Goal: Book appointment/travel/reservation

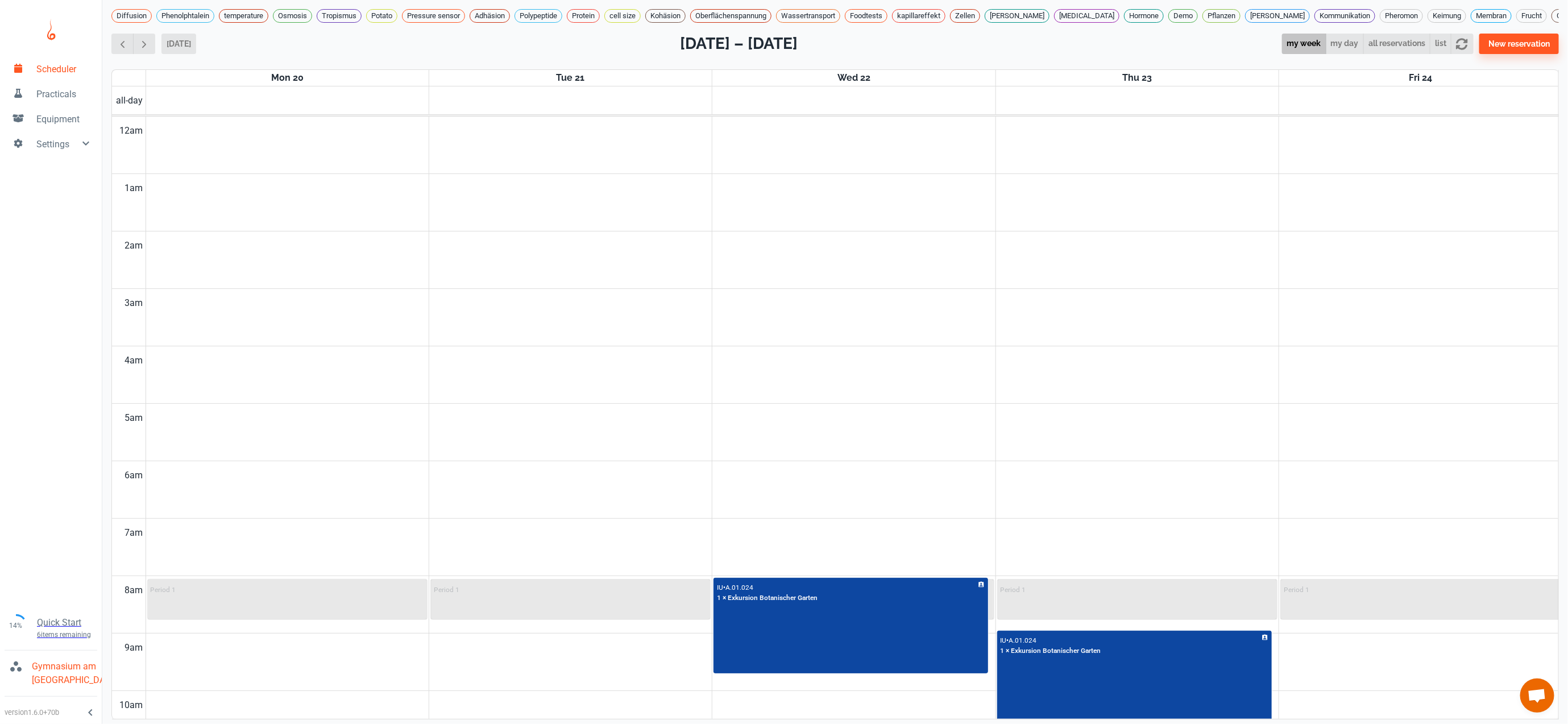
scroll to position [743, 0]
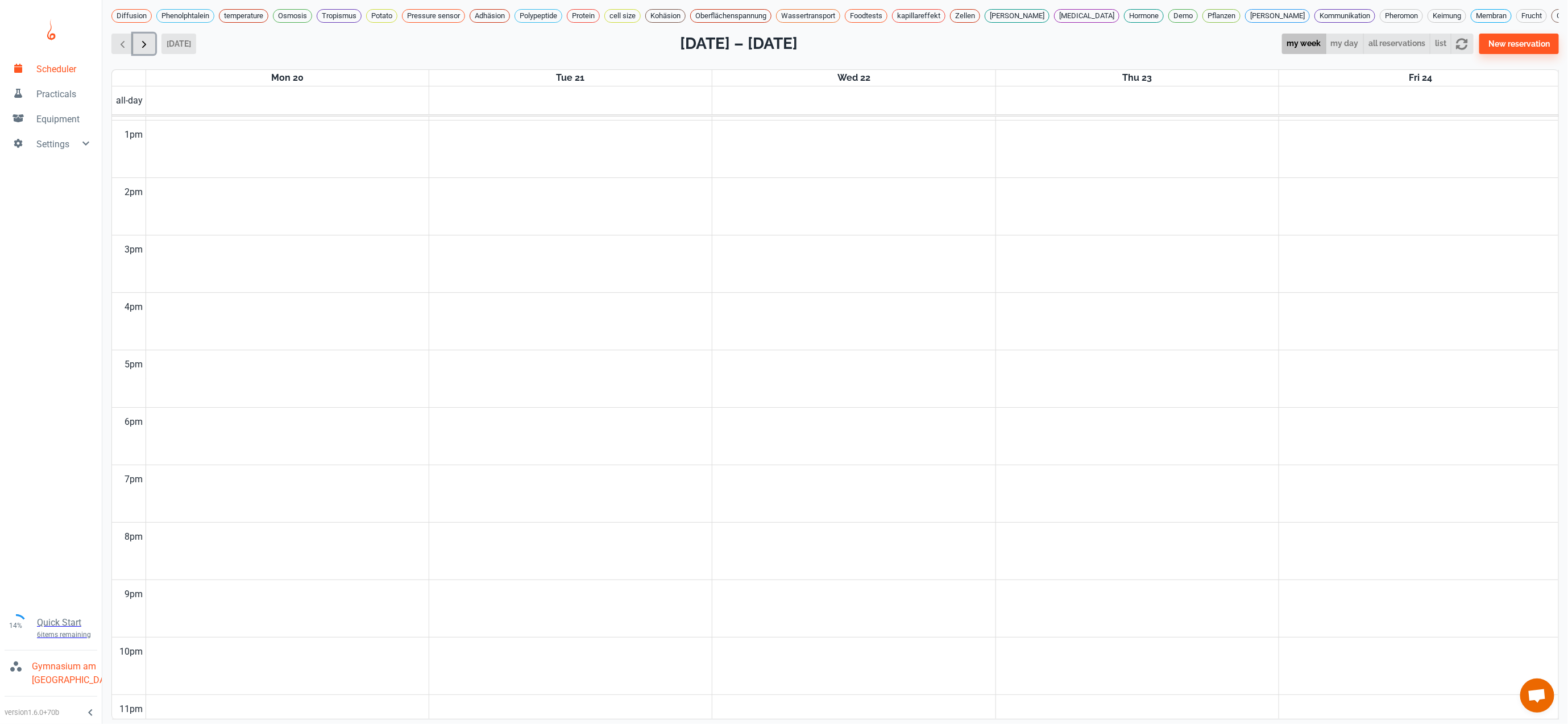
click at [139, 50] on span "button" at bounding box center [144, 44] width 12 height 12
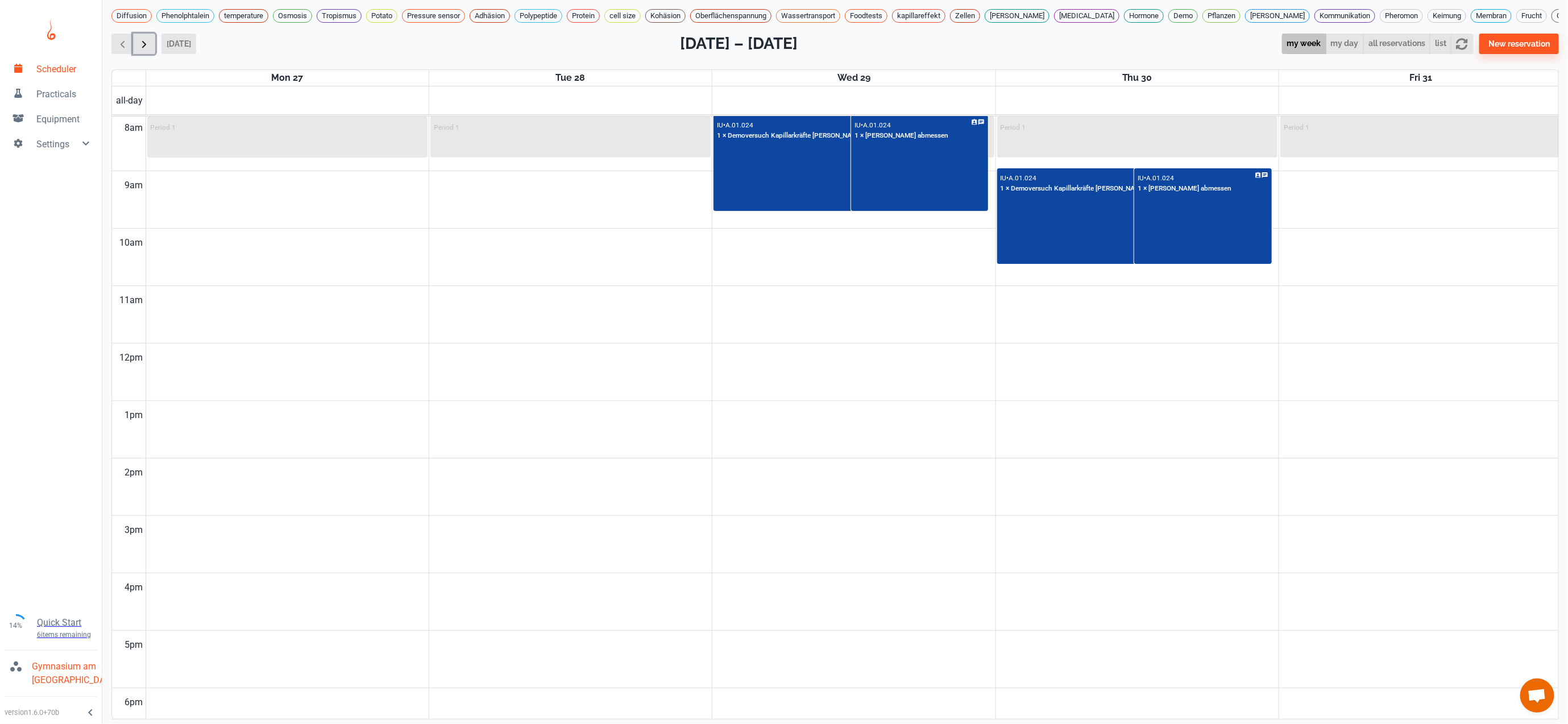
click at [140, 50] on span "button" at bounding box center [144, 44] width 12 height 12
click at [124, 50] on span "button" at bounding box center [123, 44] width 12 height 12
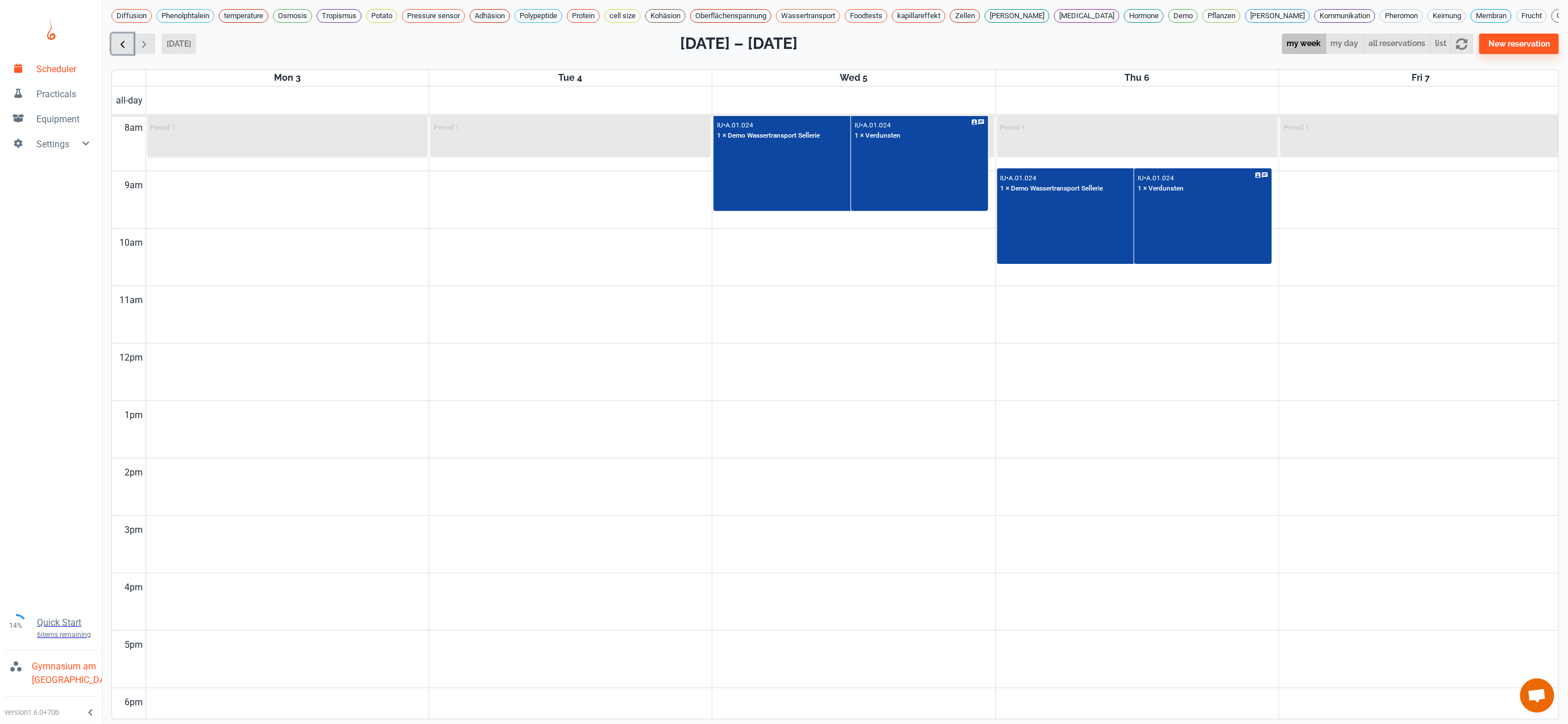
click at [124, 50] on span "button" at bounding box center [123, 44] width 12 height 12
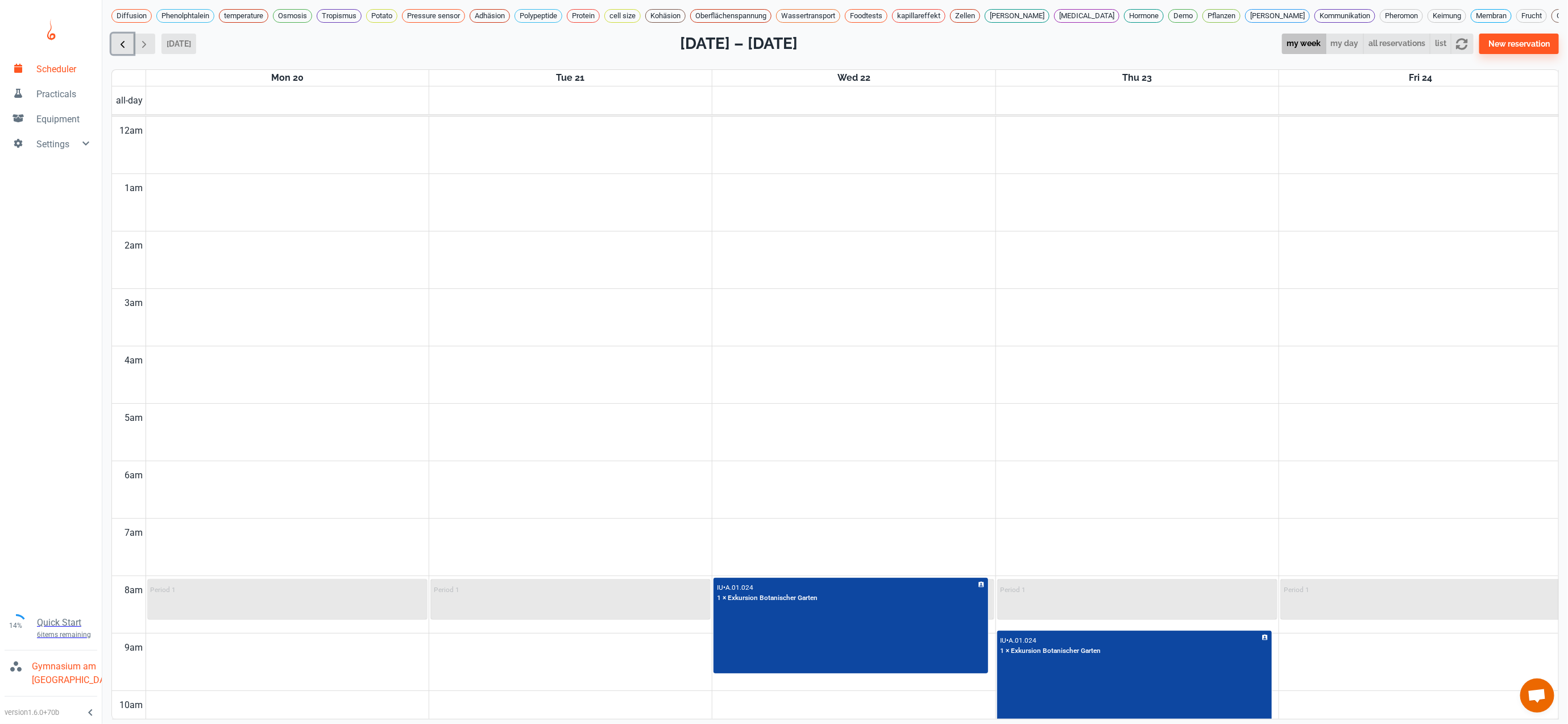
click at [117, 50] on span "button" at bounding box center [123, 44] width 12 height 12
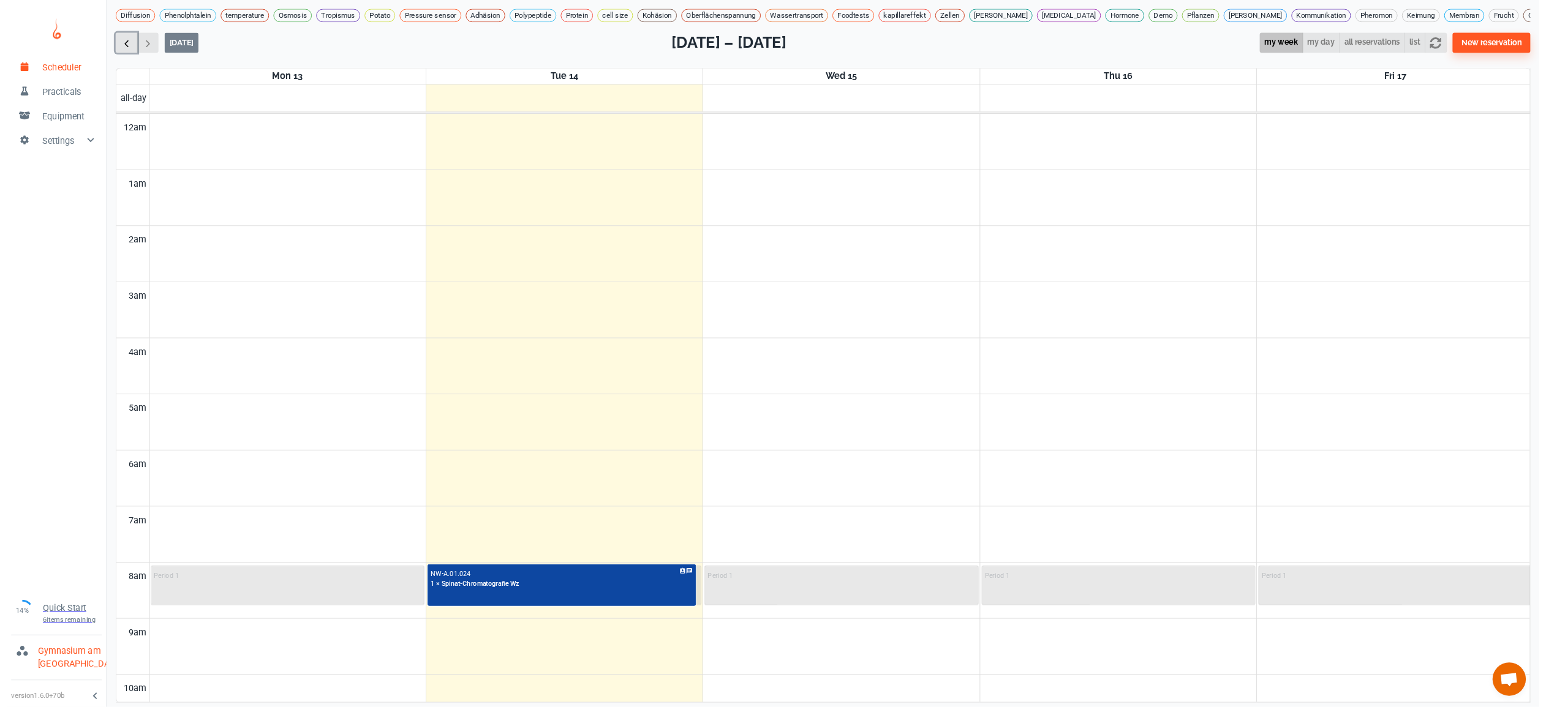
scroll to position [498, 0]
